Goal: Task Accomplishment & Management: Use online tool/utility

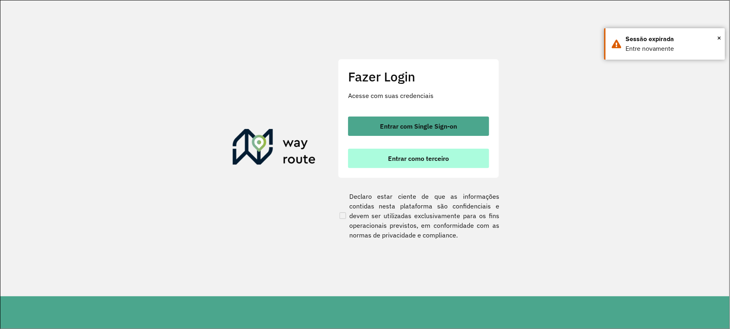
click at [424, 160] on span "Entrar como terceiro" at bounding box center [419, 158] width 61 height 6
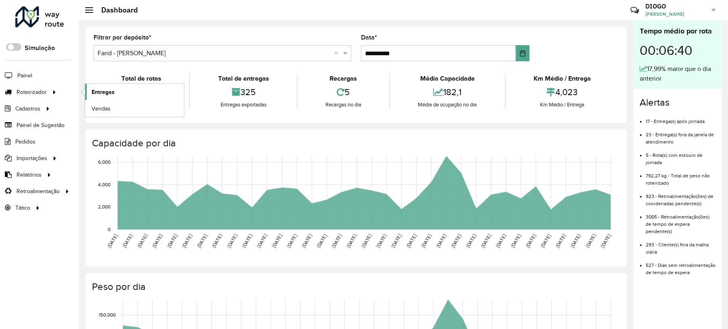
click at [97, 91] on span "Entregas" at bounding box center [103, 92] width 23 height 8
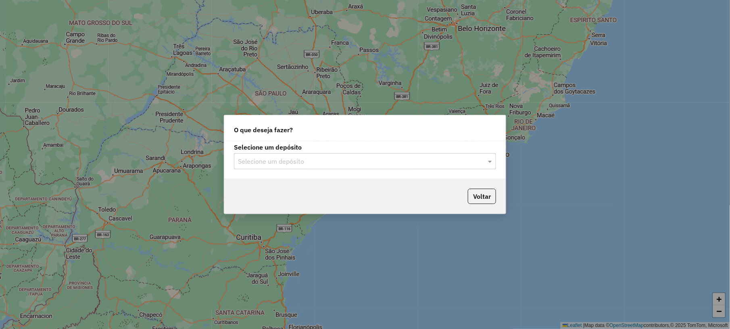
click at [279, 162] on input "text" at bounding box center [357, 162] width 238 height 10
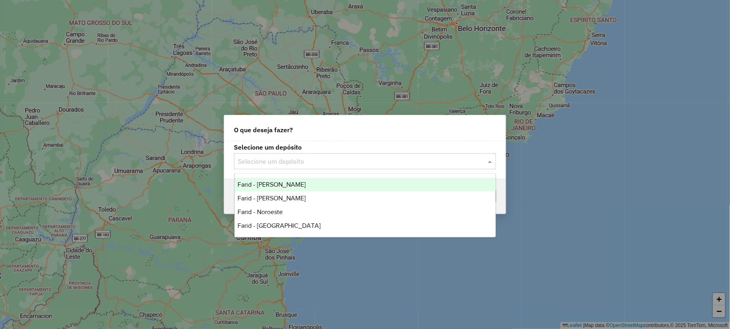
click at [289, 188] on div "Farid - Conselheiro Lafaiete" at bounding box center [365, 185] width 261 height 14
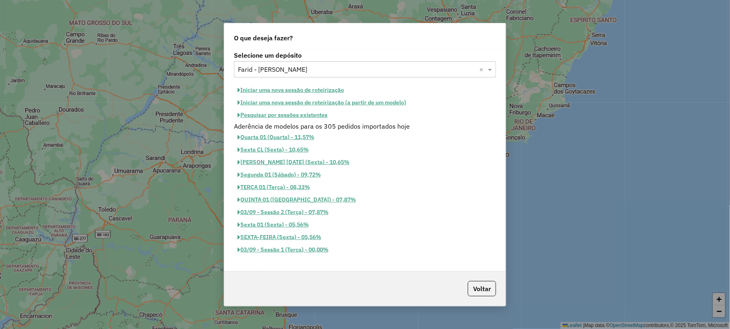
click at [299, 110] on button "Pesquisar por sessões existentes" at bounding box center [282, 115] width 97 height 13
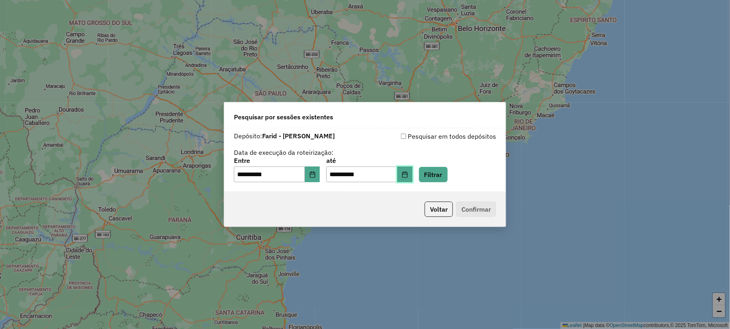
click at [413, 170] on button "Choose Date" at bounding box center [404, 175] width 15 height 16
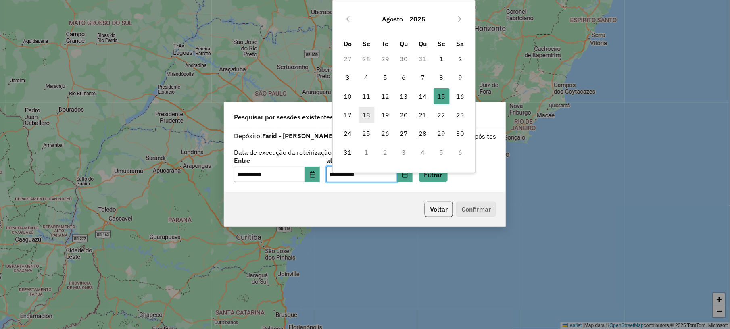
click at [363, 115] on span "18" at bounding box center [367, 115] width 16 height 16
type input "**********"
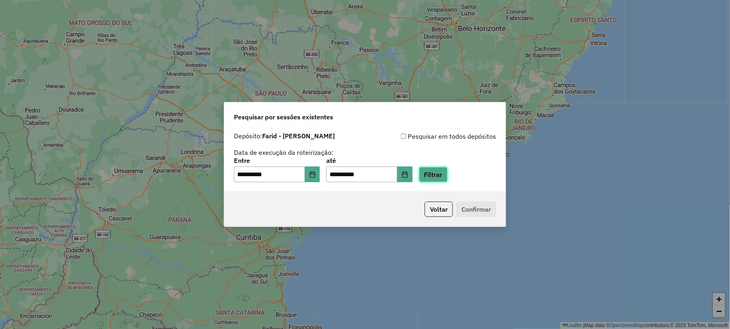
click at [444, 178] on button "Filtrar" at bounding box center [433, 174] width 29 height 15
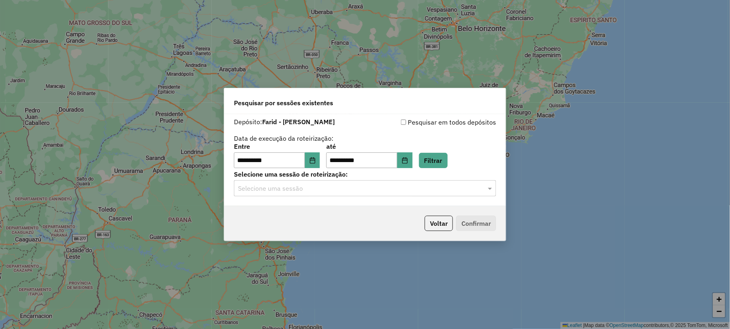
click at [340, 188] on input "text" at bounding box center [357, 189] width 238 height 10
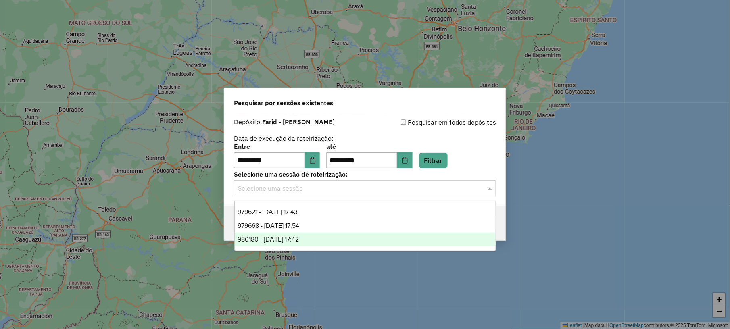
click at [296, 242] on span "980180 - 18/08/2025 17:42" at bounding box center [268, 239] width 61 height 7
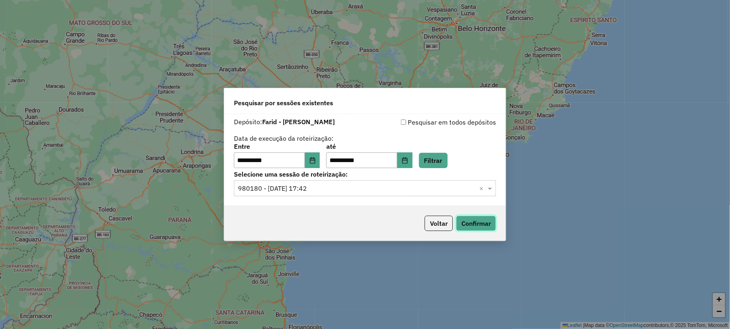
click at [475, 225] on button "Confirmar" at bounding box center [476, 223] width 40 height 15
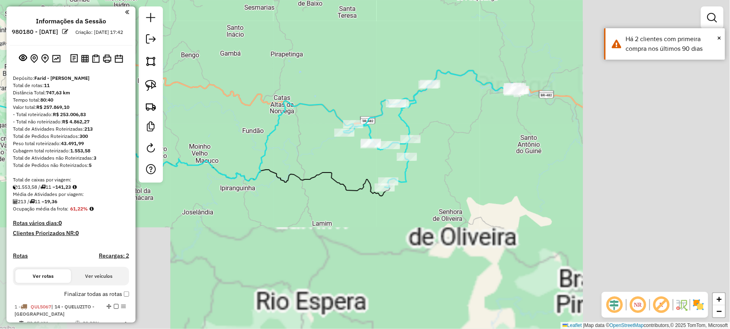
drag, startPoint x: 534, startPoint y: 188, endPoint x: 367, endPoint y: 77, distance: 200.7
click at [364, 78] on div "Janela de atendimento Grade de atendimento Capacidade Transportadoras Veículos …" at bounding box center [365, 164] width 730 height 329
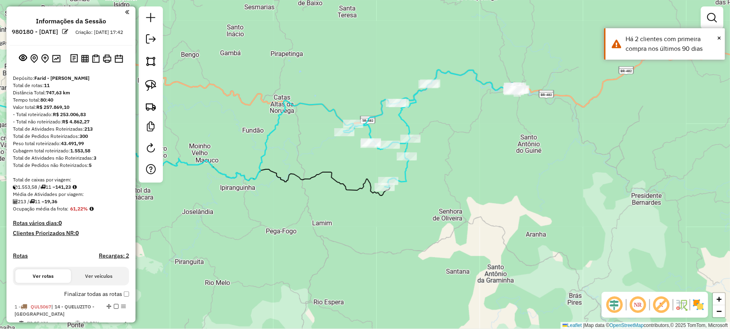
click at [401, 117] on icon at bounding box center [432, 129] width 176 height 118
select select "**********"
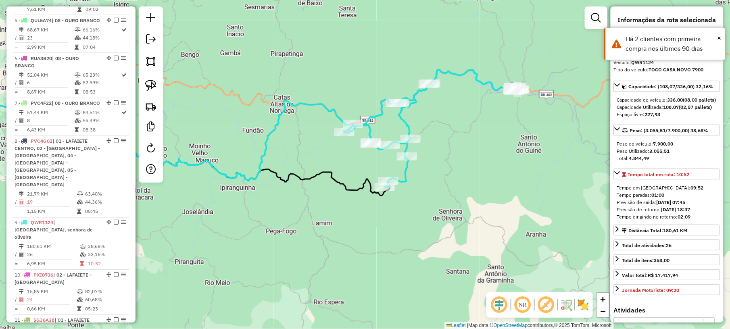
scroll to position [665, 0]
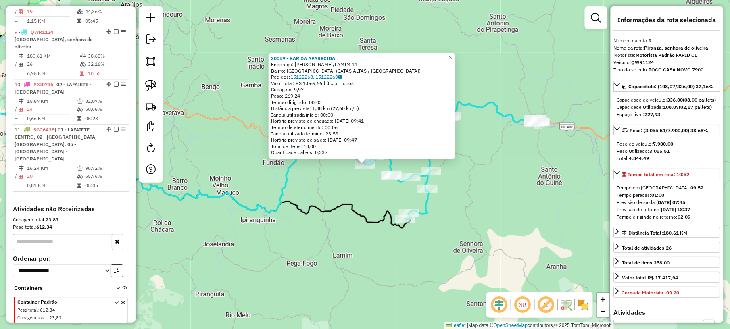
click at [328, 196] on div "30059 - BAR DA APARECIDA Endereço: [GEOGRAPHIC_DATA]/LAMIM 11 Bairro: [GEOGRAPH…" at bounding box center [365, 164] width 730 height 329
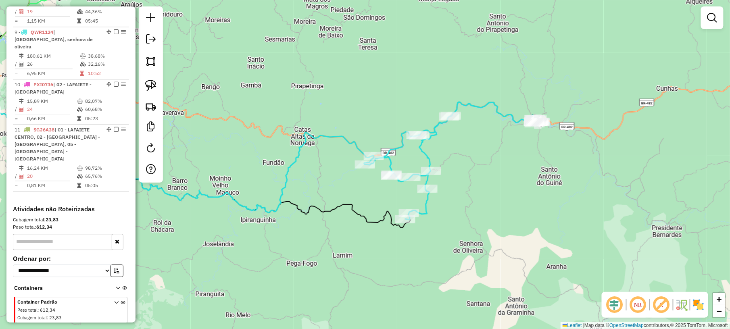
click at [506, 115] on icon at bounding box center [452, 161] width 176 height 118
select select "**********"
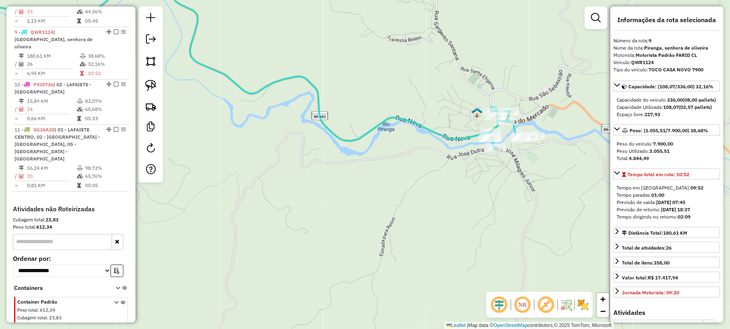
click at [461, 138] on icon at bounding box center [231, 65] width 608 height 168
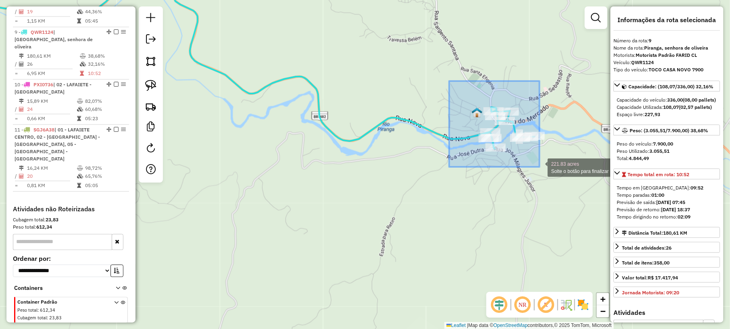
drag, startPoint x: 450, startPoint y: 81, endPoint x: 573, endPoint y: 185, distance: 161.6
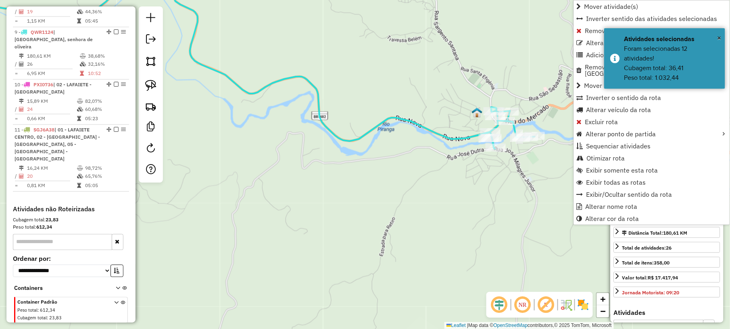
click at [412, 195] on div "Janela de atendimento Grade de atendimento Capacidade Transportadoras Veículos …" at bounding box center [365, 164] width 730 height 329
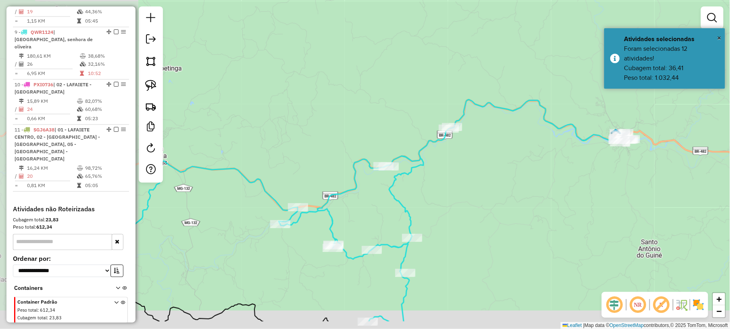
drag, startPoint x: 307, startPoint y: 218, endPoint x: 493, endPoint y: 173, distance: 191.5
click at [492, 175] on div "Janela de atendimento Grade de atendimento Capacidade Transportadoras Veículos …" at bounding box center [365, 164] width 730 height 329
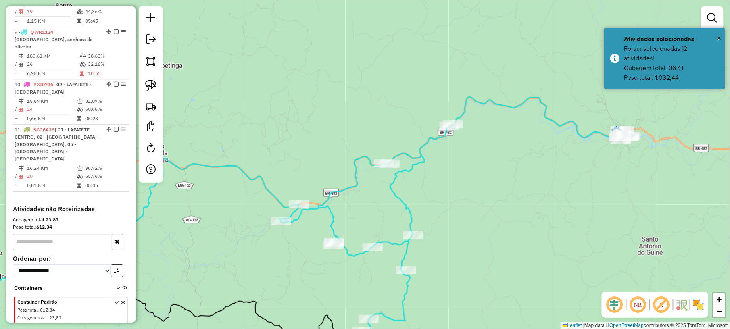
click at [420, 162] on icon at bounding box center [455, 214] width 351 height 235
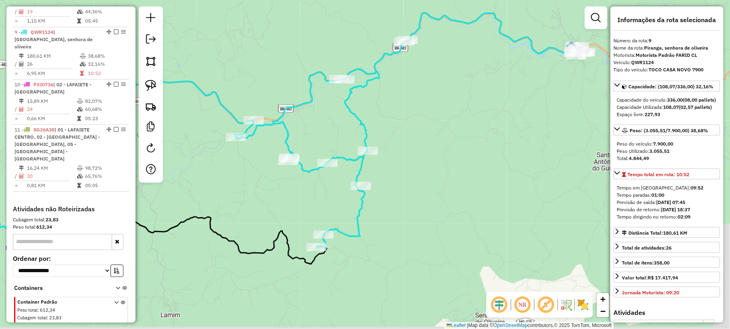
drag, startPoint x: 489, startPoint y: 204, endPoint x: 454, endPoint y: 111, distance: 99.6
click at [454, 111] on div "Janela de atendimento Grade de atendimento Capacidade Transportadoras Veículos …" at bounding box center [365, 164] width 730 height 329
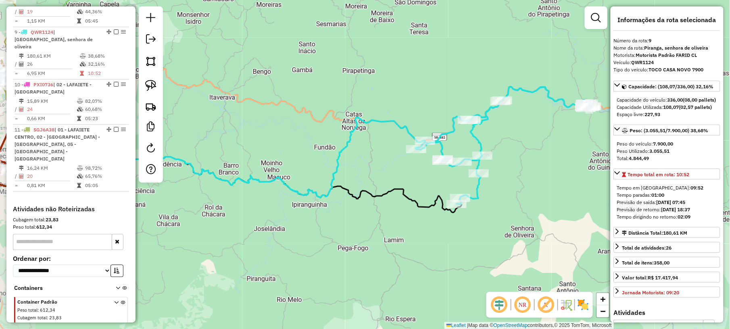
drag, startPoint x: 465, startPoint y: 98, endPoint x: 531, endPoint y: 128, distance: 72.6
click at [531, 128] on div "Janela de atendimento Grade de atendimento Capacidade Transportadoras Veículos …" at bounding box center [365, 164] width 730 height 329
click at [478, 139] on icon at bounding box center [504, 146] width 176 height 118
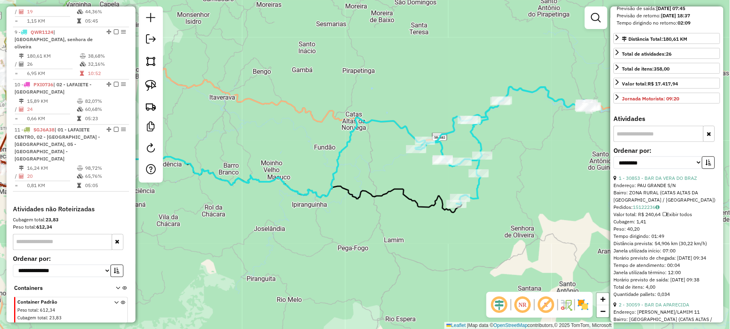
scroll to position [215, 0]
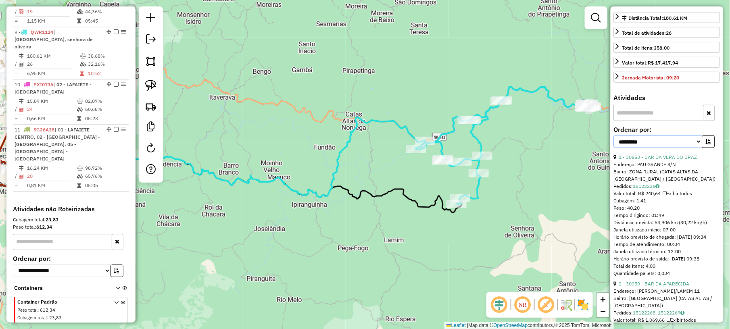
click at [659, 148] on select "**********" at bounding box center [658, 142] width 89 height 13
select select "**********"
click at [614, 148] on select "**********" at bounding box center [658, 142] width 89 height 13
click at [704, 148] on button "button" at bounding box center [709, 142] width 13 height 13
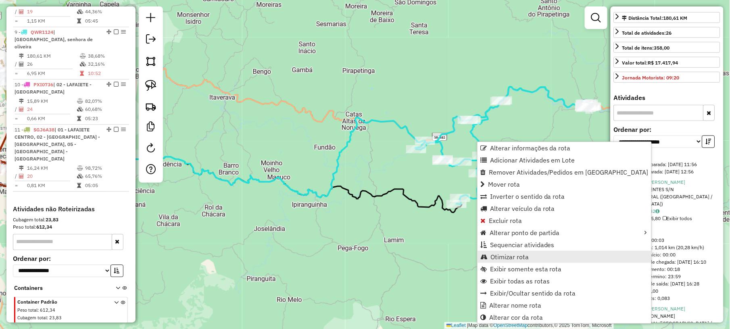
click at [510, 254] on span "Otimizar rota" at bounding box center [510, 257] width 38 height 6
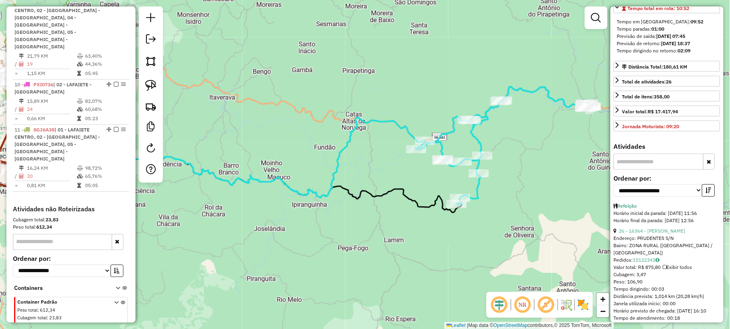
scroll to position [107, 0]
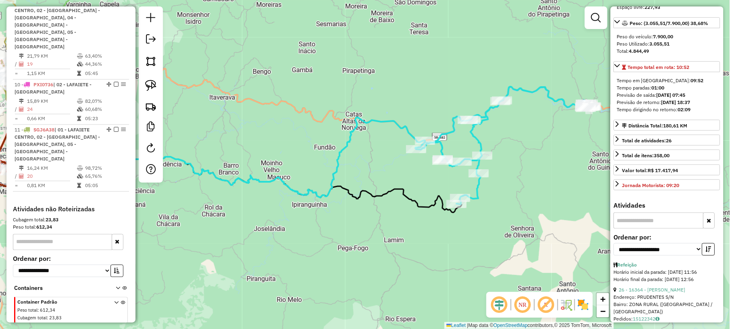
click at [529, 138] on div "Janela de atendimento Grade de atendimento Capacidade Transportadoras Veículos …" at bounding box center [365, 164] width 730 height 329
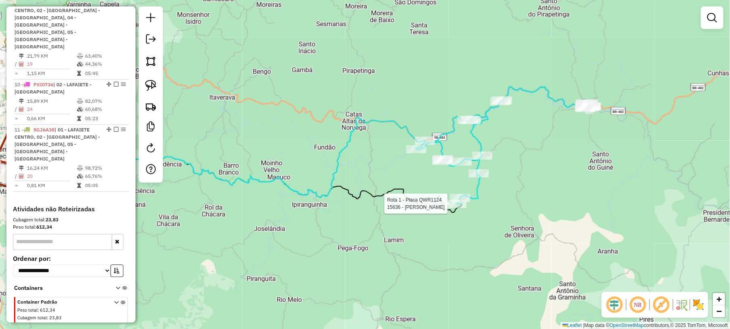
select select "**********"
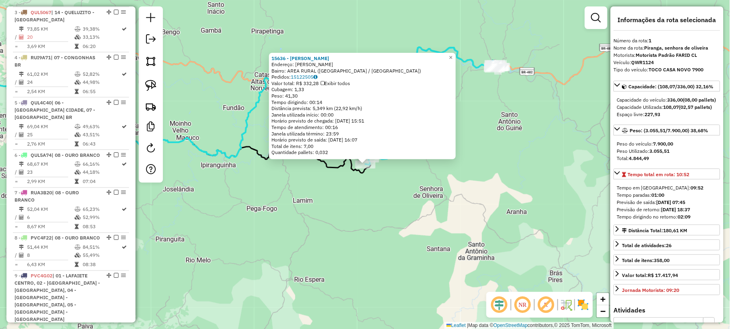
scroll to position [302, 0]
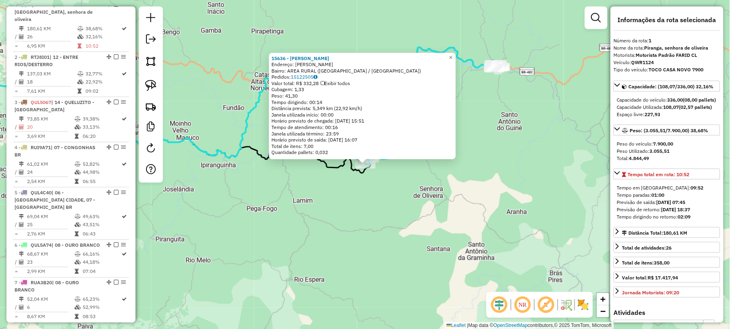
click at [368, 196] on div "15636 - [PERSON_NAME]: Lopes SN Bairro: AREA RURAL ([GEOGRAPHIC_DATA] / [GEOGRA…" at bounding box center [365, 164] width 730 height 329
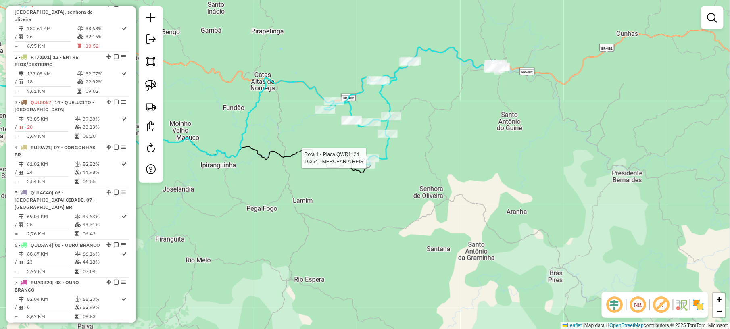
select select "**********"
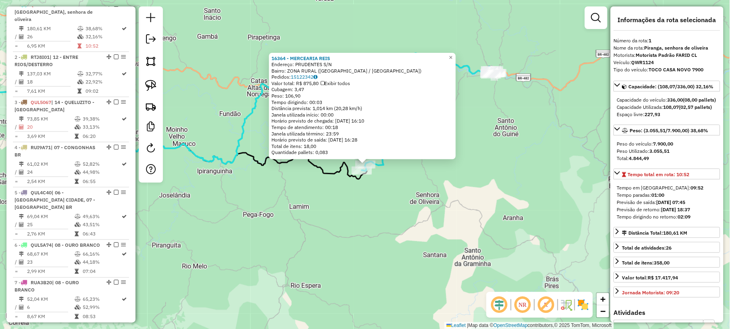
click at [368, 201] on div "16364 - MERCEARIA REIS Endereço: PRUDENTES S/N Bairro: ZONA RURAL ([GEOGRAPHIC_…" at bounding box center [365, 164] width 730 height 329
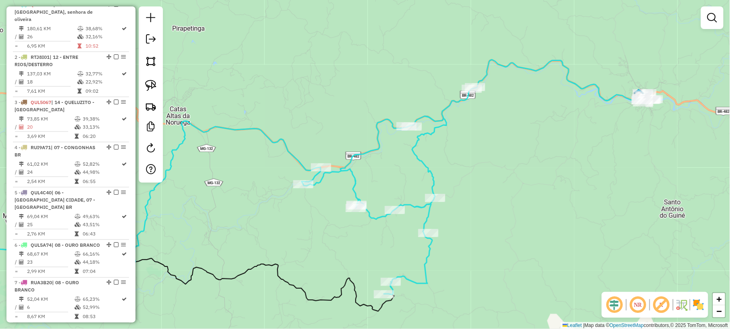
drag, startPoint x: 477, startPoint y: 86, endPoint x: 468, endPoint y: 166, distance: 81.2
click at [468, 166] on div "Janela de atendimento Grade de atendimento Capacidade Transportadoras Veículos …" at bounding box center [365, 164] width 730 height 329
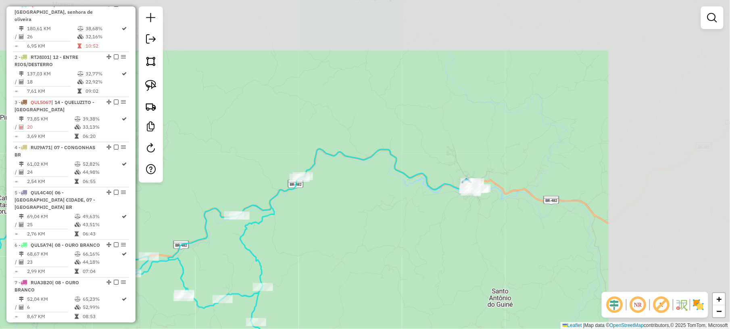
drag, startPoint x: 588, startPoint y: 156, endPoint x: 416, endPoint y: 213, distance: 180.8
click at [421, 213] on div "Janela de atendimento Grade de atendimento Capacidade Transportadoras Veículos …" at bounding box center [365, 164] width 730 height 329
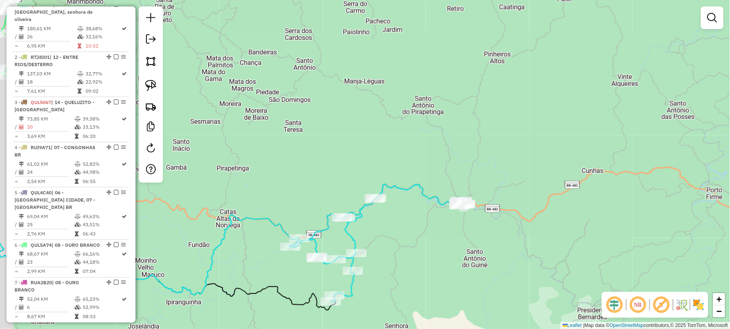
drag, startPoint x: 264, startPoint y: 160, endPoint x: 348, endPoint y: 182, distance: 87.1
click at [354, 172] on div "Janela de atendimento Grade de atendimento Capacidade Transportadoras Veículos …" at bounding box center [365, 164] width 730 height 329
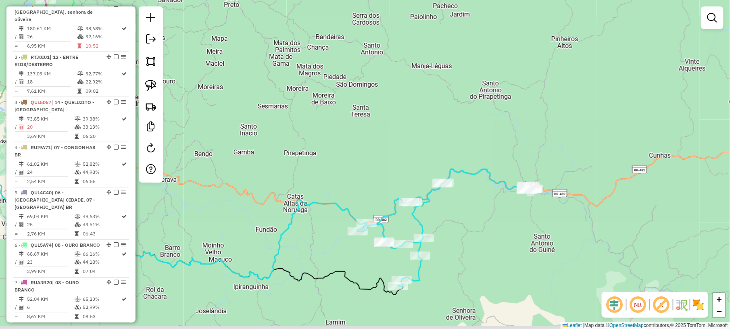
drag, startPoint x: 470, startPoint y: 228, endPoint x: 475, endPoint y: 204, distance: 24.1
click at [475, 204] on div "Janela de atendimento Grade de atendimento Capacidade Transportadoras Veículos …" at bounding box center [365, 164] width 730 height 329
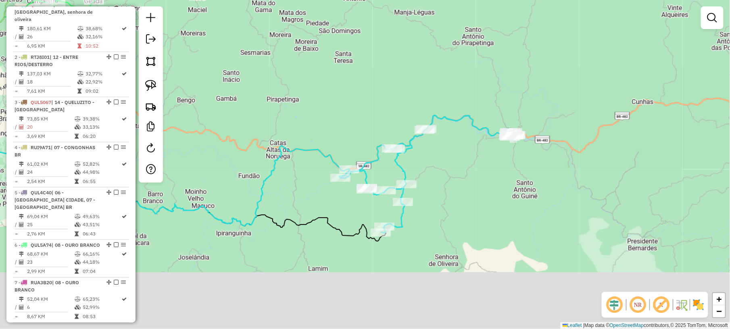
drag, startPoint x: 408, startPoint y: 228, endPoint x: 469, endPoint y: 149, distance: 99.4
click at [468, 150] on div "Janela de atendimento Grade de atendimento Capacidade Transportadoras Veículos …" at bounding box center [365, 164] width 730 height 329
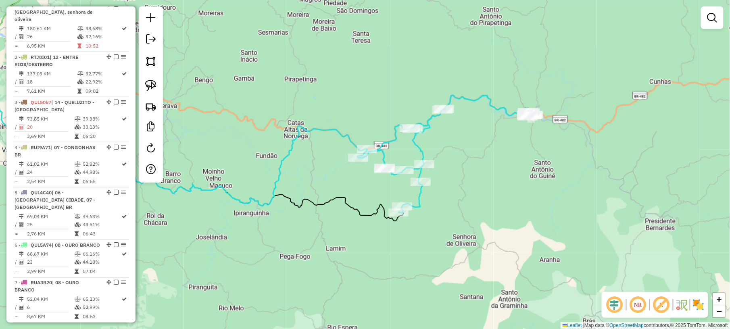
click at [420, 147] on icon at bounding box center [446, 154] width 176 height 118
select select "**********"
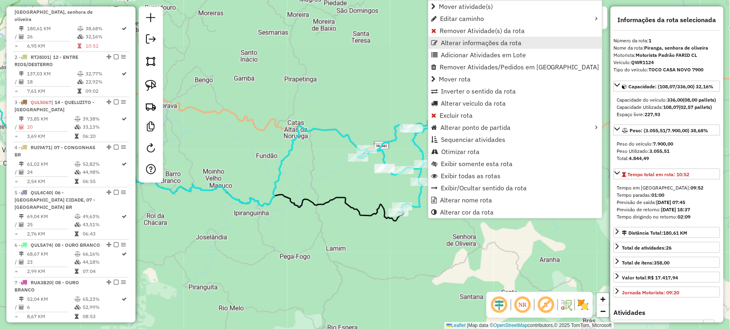
click at [460, 44] on span "Alterar informações da rota" at bounding box center [481, 43] width 81 height 6
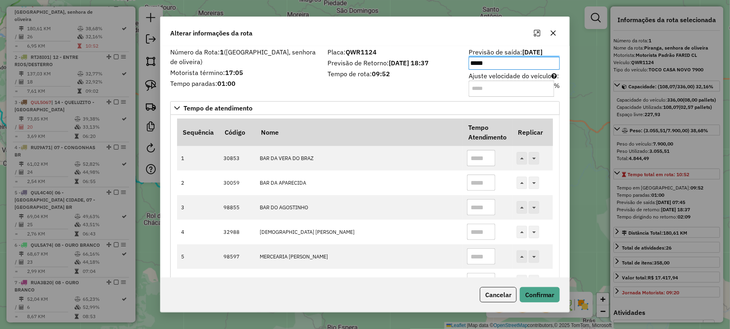
click at [415, 81] on div "Placa: QWR1124 Previsão de Retorno: [DATE] 18:37 Tempo de rota: 09:52" at bounding box center [393, 72] width 141 height 46
click at [556, 76] on icon at bounding box center [555, 76] width 6 height 6
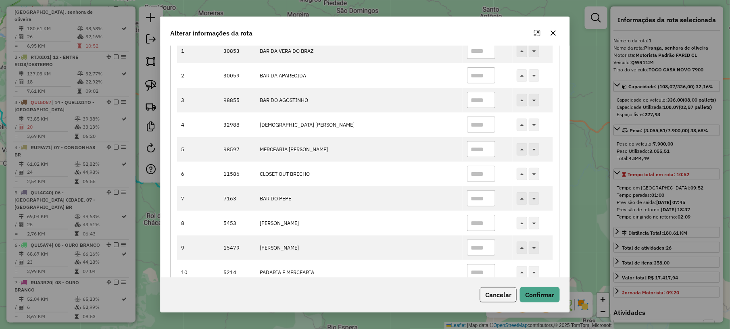
scroll to position [0, 0]
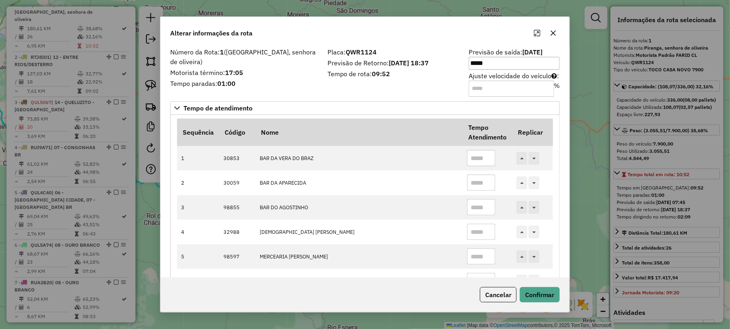
drag, startPoint x: 485, startPoint y: 91, endPoint x: 455, endPoint y: 74, distance: 34.3
click at [455, 74] on label "Tempo de rota: 09:52" at bounding box center [394, 74] width 132 height 10
click at [216, 110] on span "Tempo de atendimento" at bounding box center [218, 108] width 69 height 6
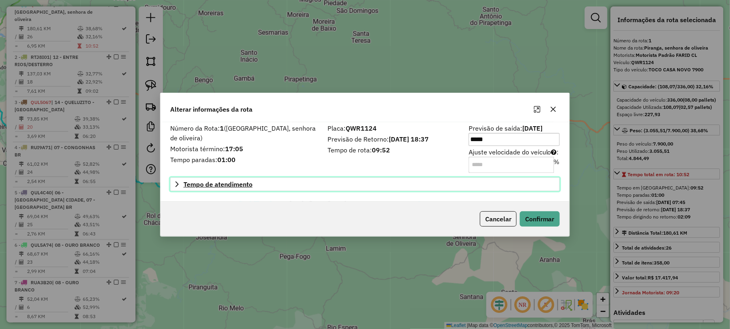
click at [216, 183] on span "Tempo de atendimento" at bounding box center [218, 184] width 69 height 6
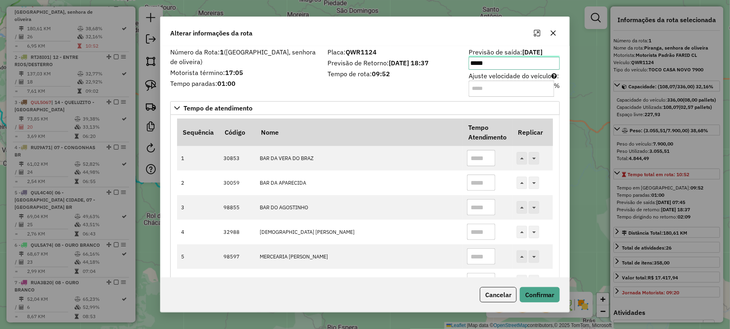
click at [504, 65] on input "*****" at bounding box center [514, 63] width 91 height 13
click at [526, 112] on icon "Previous Minute" at bounding box center [526, 113] width 6 height 6
type input "*****"
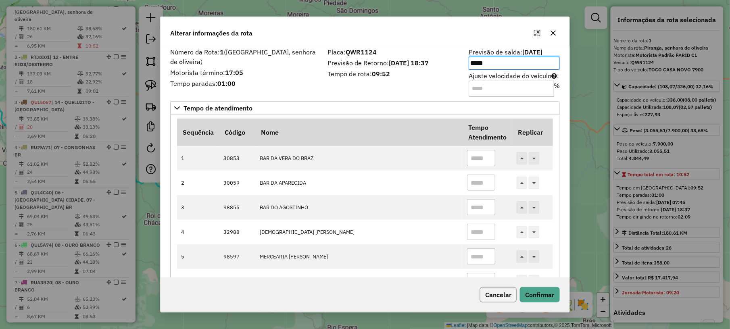
click at [502, 296] on button "Cancelar" at bounding box center [498, 294] width 37 height 15
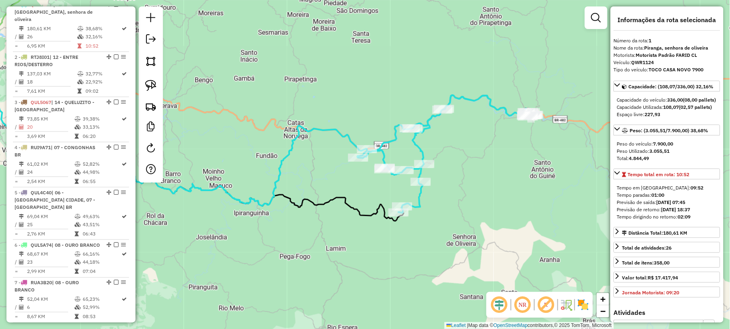
click at [477, 199] on div "Janela de atendimento Grade de atendimento Capacidade Transportadoras Veículos …" at bounding box center [365, 164] width 730 height 329
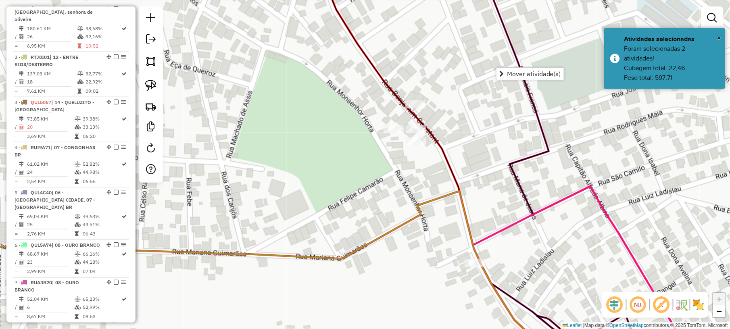
click at [351, 180] on div "Janela de atendimento Grade de atendimento Capacidade Transportadoras Veículos …" at bounding box center [365, 164] width 730 height 329
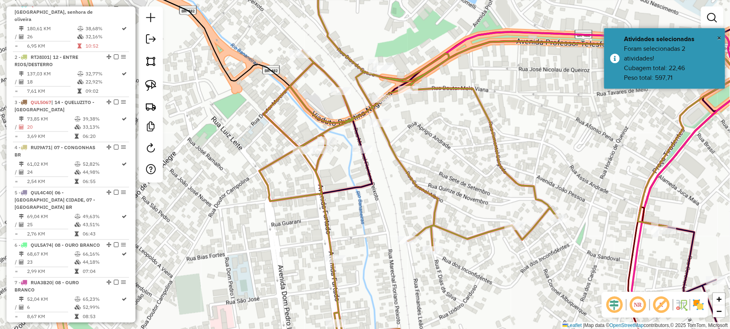
click at [510, 222] on icon at bounding box center [498, 164] width 478 height 395
select select "**********"
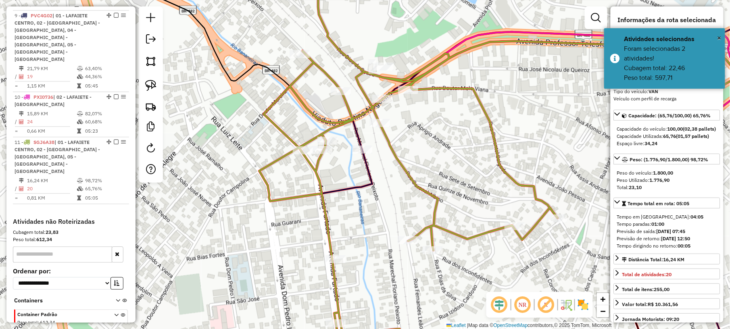
scroll to position [665, 0]
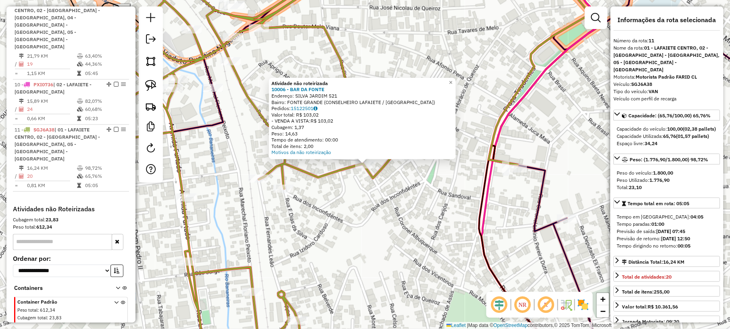
click at [375, 230] on div "Atividade não roteirizada 10006 - BAR DA FONTE Endereço: SILVA JARDIM 521 Bairr…" at bounding box center [365, 164] width 730 height 329
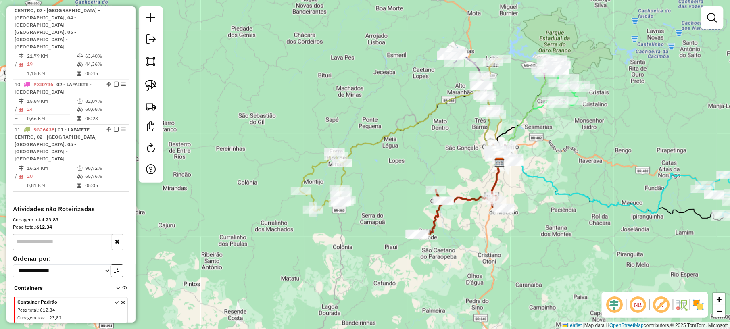
drag, startPoint x: 348, startPoint y: 210, endPoint x: 397, endPoint y: 157, distance: 73.1
click at [427, 147] on div "Janela de atendimento Grade de atendimento Capacidade Transportadoras Veículos …" at bounding box center [365, 164] width 730 height 329
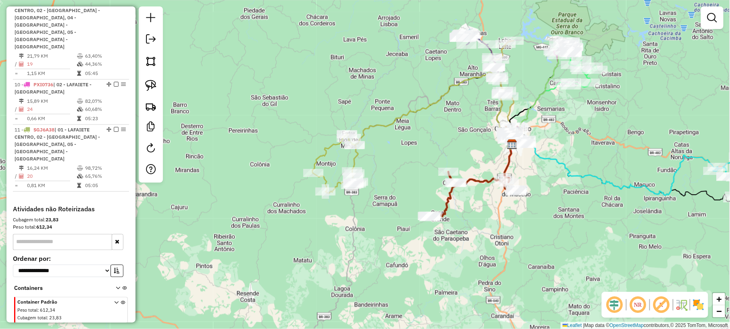
click at [377, 126] on icon at bounding box center [434, 110] width 158 height 77
select select "**********"
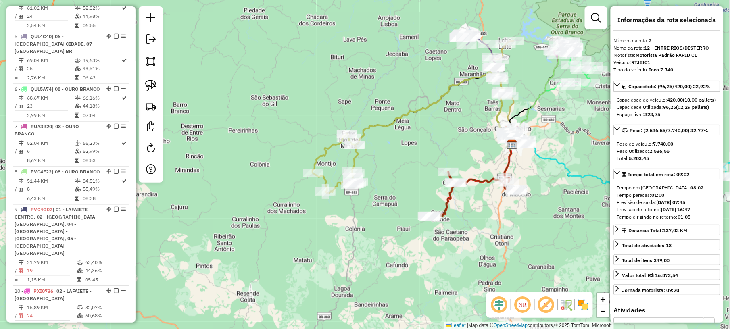
scroll to position [347, 0]
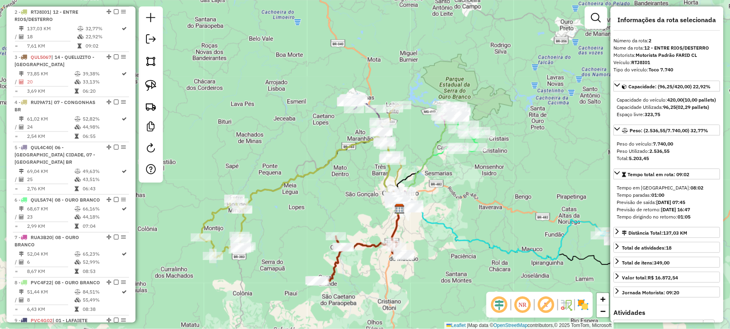
drag, startPoint x: 571, startPoint y: 155, endPoint x: 459, endPoint y: 220, distance: 128.9
click at [459, 220] on div "Janela de atendimento Grade de atendimento Capacidade Transportadoras Veículos …" at bounding box center [365, 164] width 730 height 329
